Goal: Information Seeking & Learning: Learn about a topic

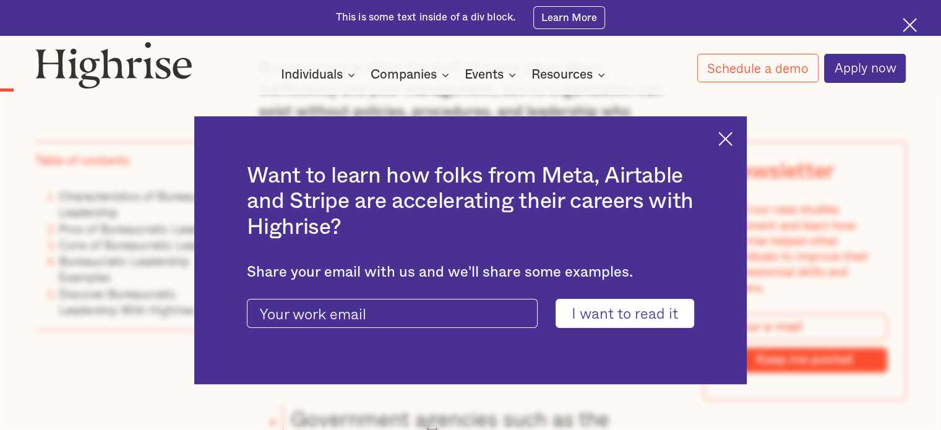
scroll to position [928, 0]
click at [729, 135] on img at bounding box center [725, 139] width 14 height 14
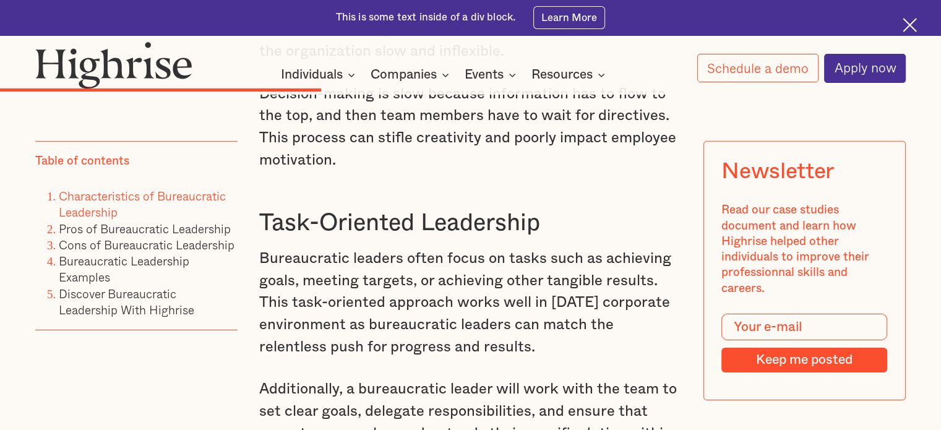
scroll to position [4083, 0]
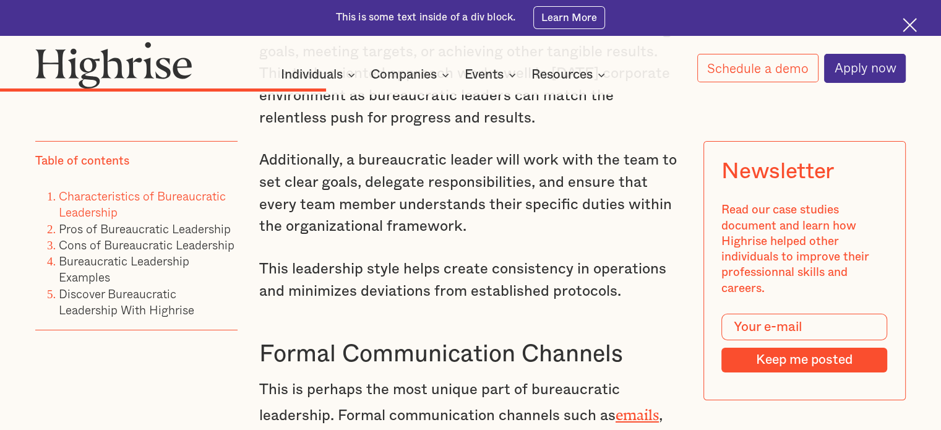
click at [104, 224] on li "Pros of Bureaucratic Leadership" at bounding box center [148, 229] width 179 height 16
click at [127, 228] on link "Pros of Bureaucratic Leadership" at bounding box center [145, 229] width 172 height 18
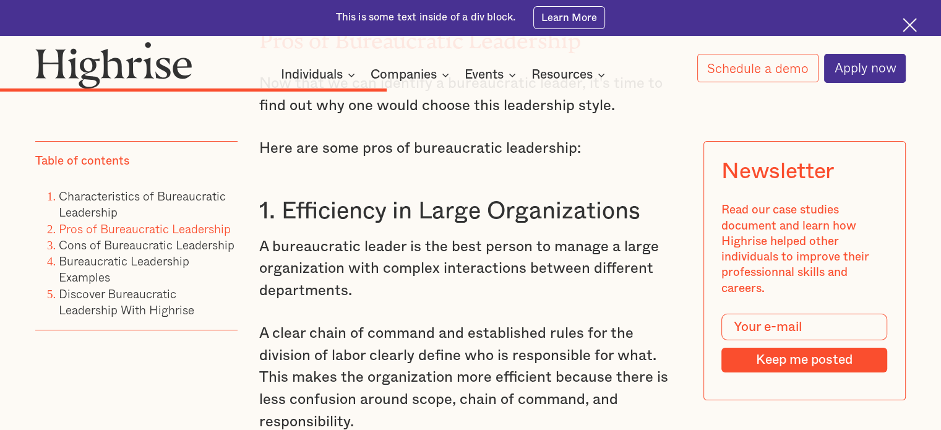
scroll to position [4697, 0]
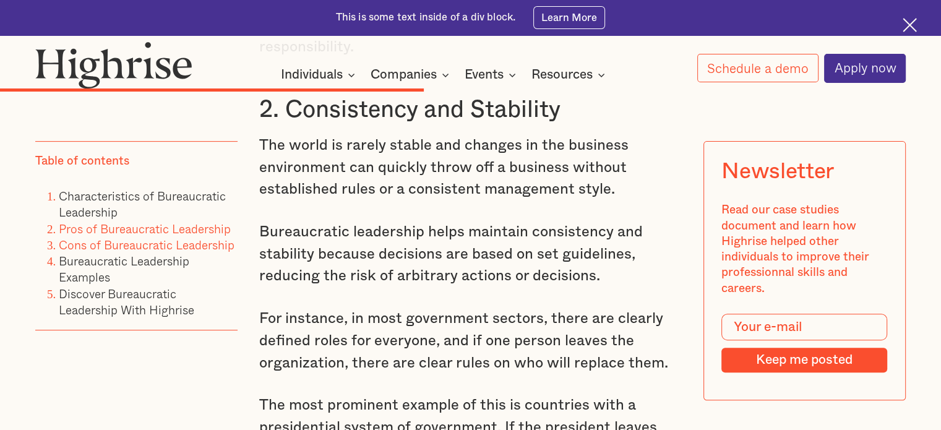
click at [150, 248] on link "Cons of Bureaucratic Leadership" at bounding box center [147, 245] width 176 height 18
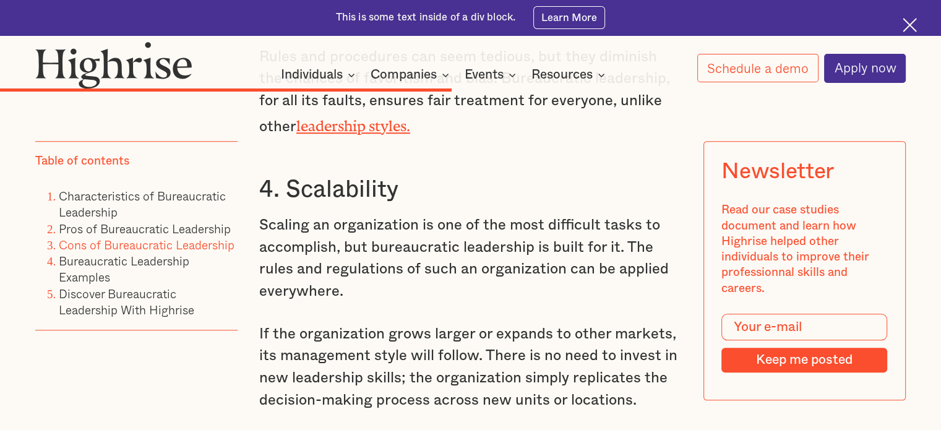
scroll to position [5330, 0]
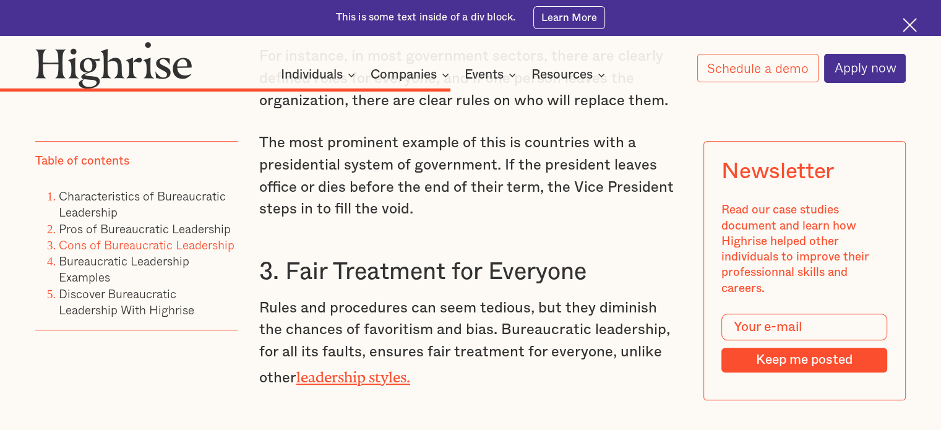
click at [908, 19] on img at bounding box center [910, 25] width 14 height 14
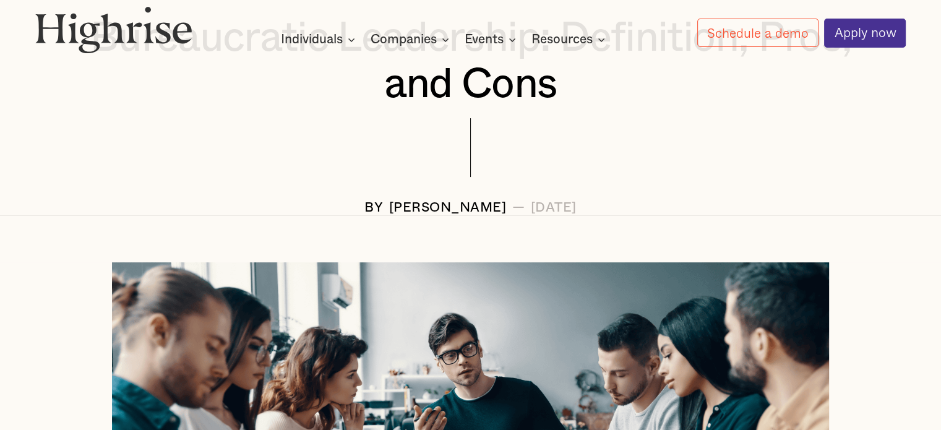
scroll to position [247, 0]
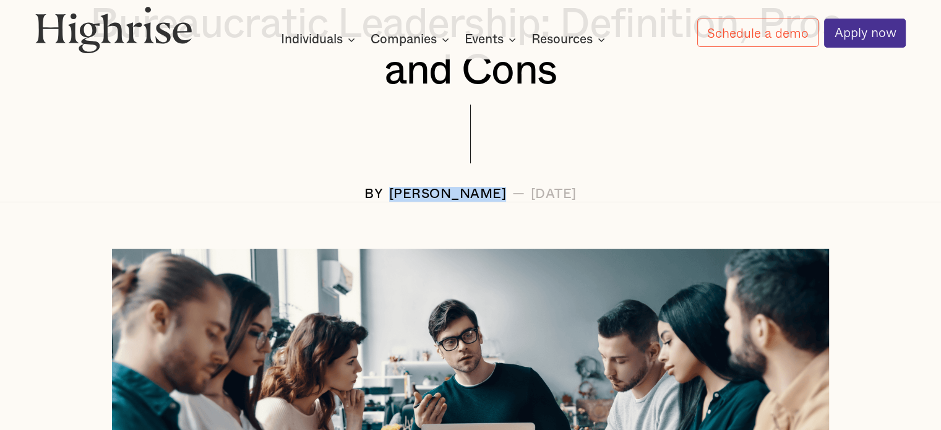
drag, startPoint x: 465, startPoint y: 199, endPoint x: 345, endPoint y: 195, distance: 120.1
click at [345, 195] on div "BY [PERSON_NAME] — [DATE]" at bounding box center [470, 194] width 870 height 15
copy div "[PERSON_NAME]"
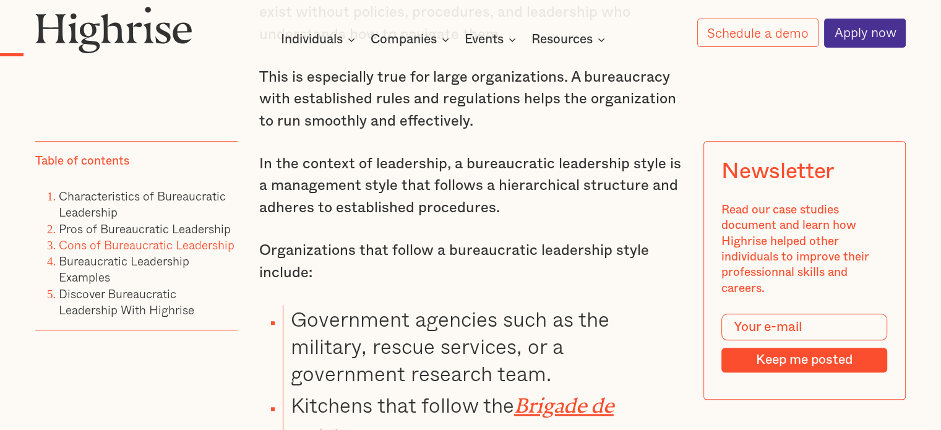
scroll to position [990, 0]
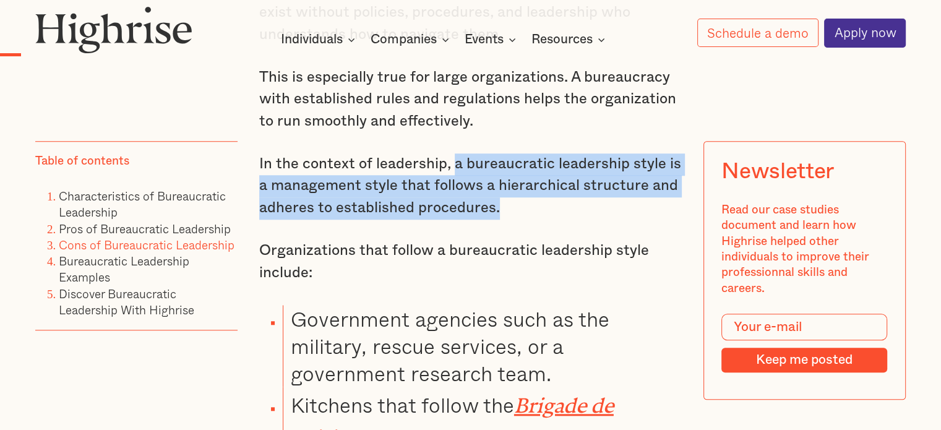
drag, startPoint x: 452, startPoint y: 177, endPoint x: 497, endPoint y: 220, distance: 62.1
click at [497, 220] on p "In the context of leadership, a bureaucratic leadership style is a management s…" at bounding box center [470, 186] width 423 height 66
copy p "a bureaucratic leadership style is a management style that follows a hierarchic…"
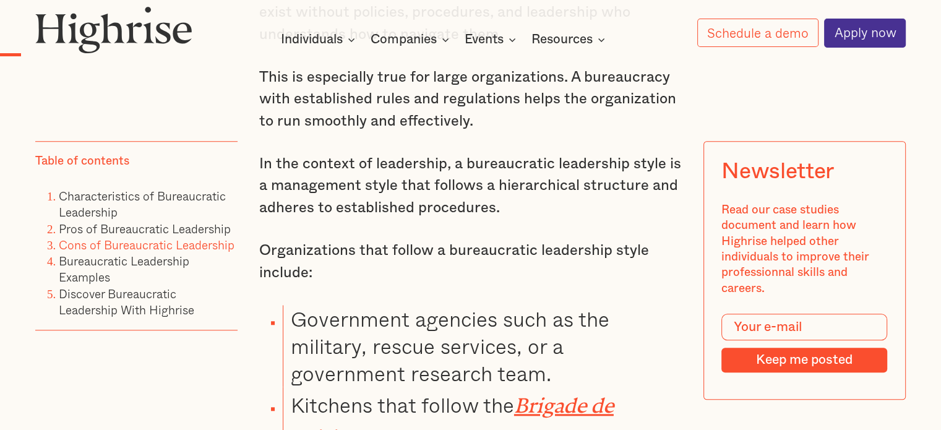
click at [460, 303] on div "Bureaucracy is often the butt of many jokes about inefficiency and poor managem…" at bounding box center [470, 357] width 423 height 799
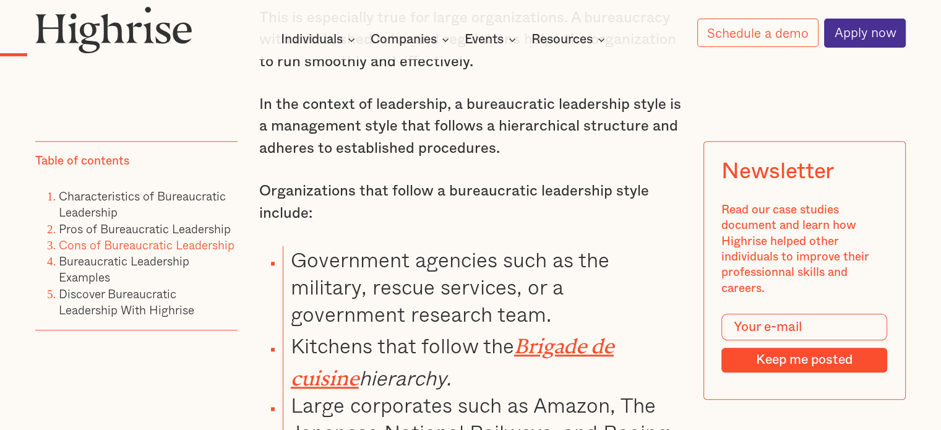
scroll to position [1052, 0]
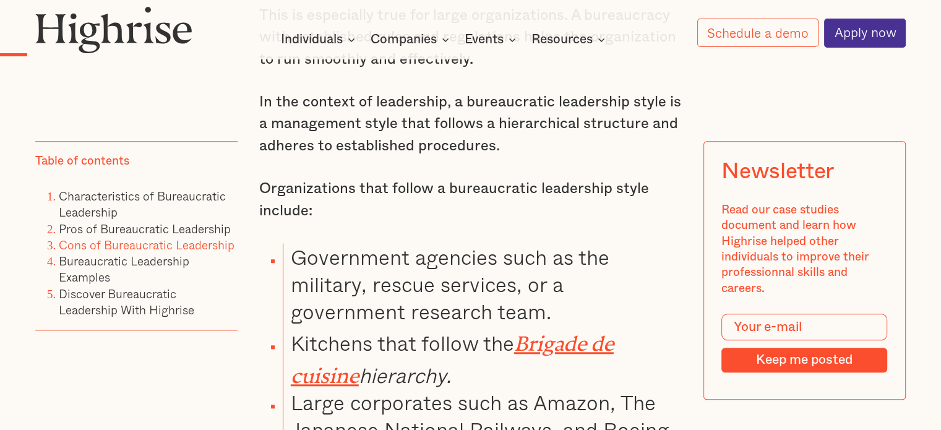
click at [440, 294] on li "Government agencies such as the military, rescue services, or a government rese…" at bounding box center [482, 284] width 399 height 82
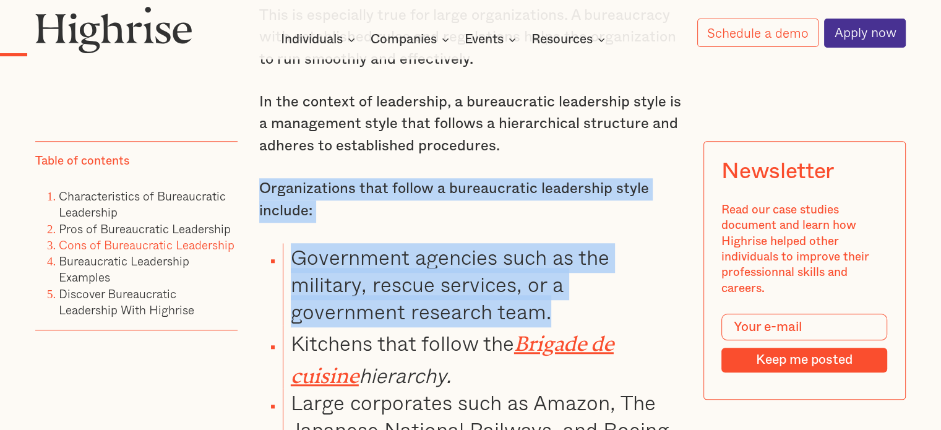
drag, startPoint x: 431, startPoint y: 320, endPoint x: 260, endPoint y: 209, distance: 204.4
click at [260, 209] on div "Bureaucracy is often the butt of many jokes about inefficiency and poor managem…" at bounding box center [470, 295] width 423 height 799
copy div "Organizations that follow a bureaucratic leadership style include: Government a…"
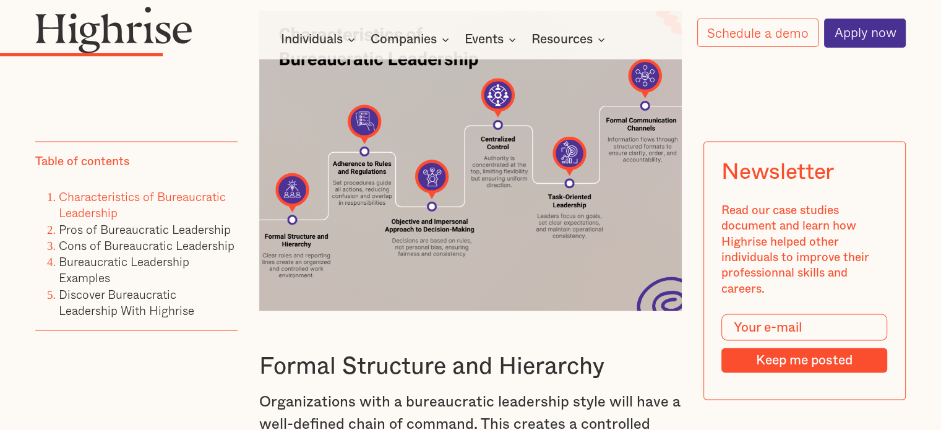
scroll to position [2413, 0]
click at [638, 61] on img at bounding box center [470, 160] width 423 height 301
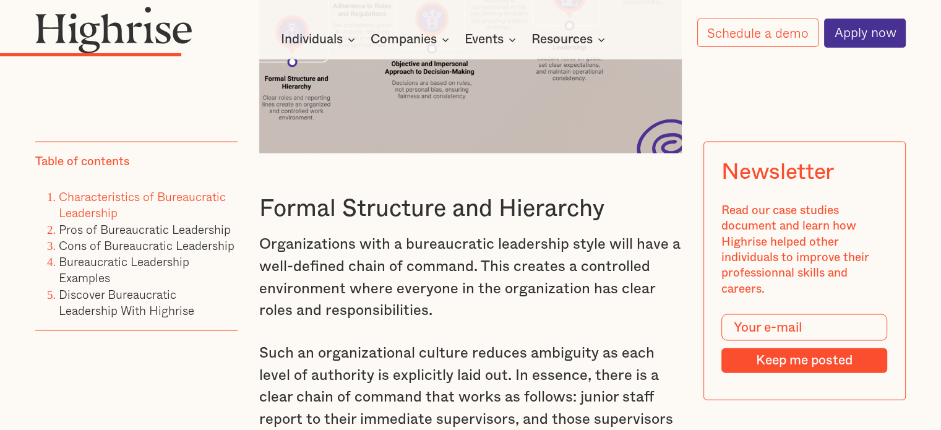
scroll to position [2598, 0]
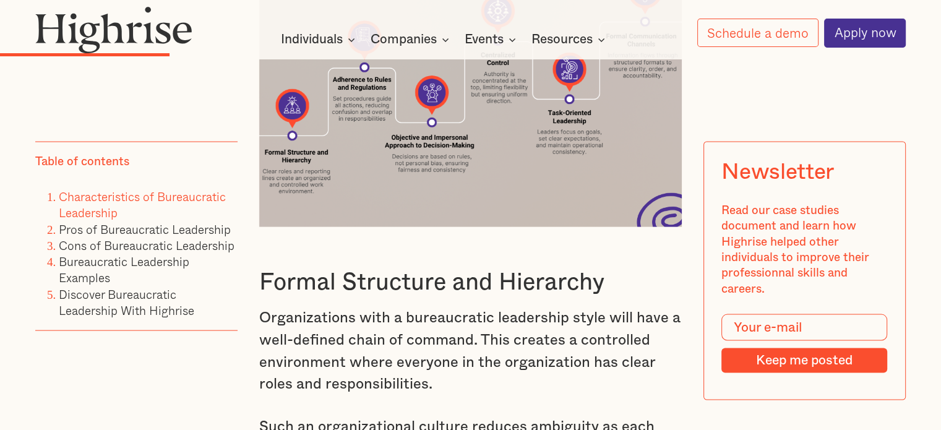
scroll to position [2474, 0]
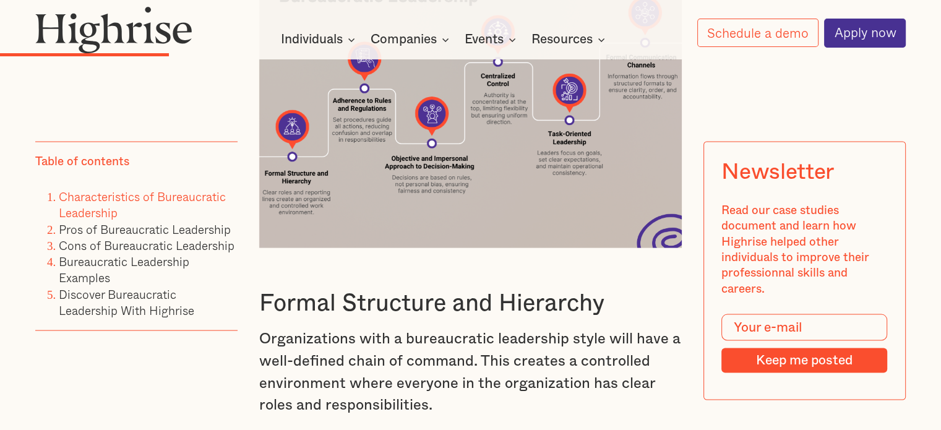
click at [401, 190] on img at bounding box center [470, 98] width 423 height 301
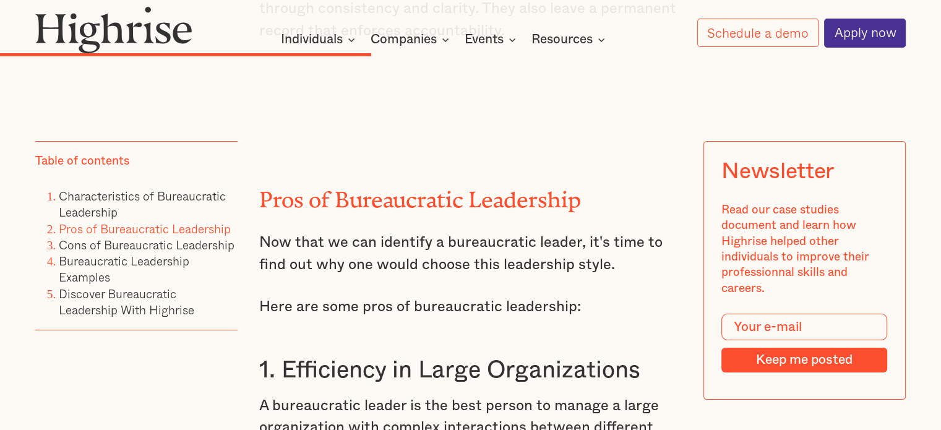
scroll to position [4516, 0]
